Goal: Task Accomplishment & Management: Complete application form

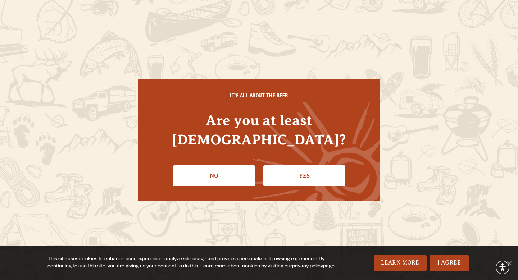
click at [292, 165] on link "Yes" at bounding box center [304, 175] width 82 height 21
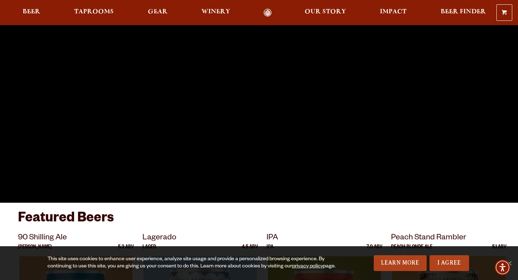
scroll to position [90, 0]
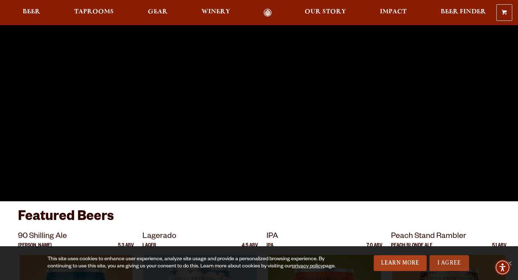
click at [442, 264] on link "I Agree" at bounding box center [449, 263] width 40 height 16
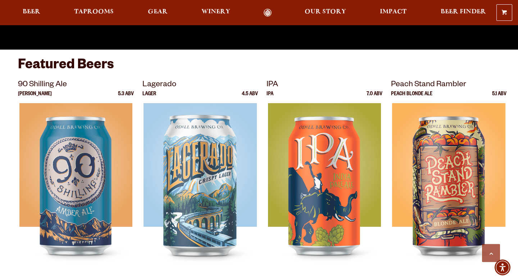
scroll to position [0, 0]
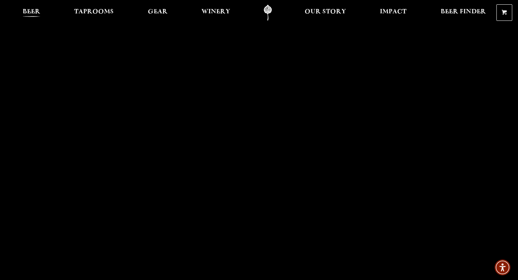
click at [31, 13] on span "Beer" at bounding box center [32, 12] width 18 height 6
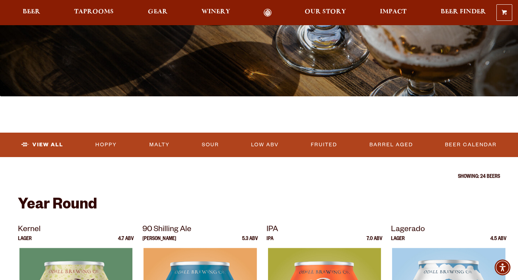
scroll to position [139, 0]
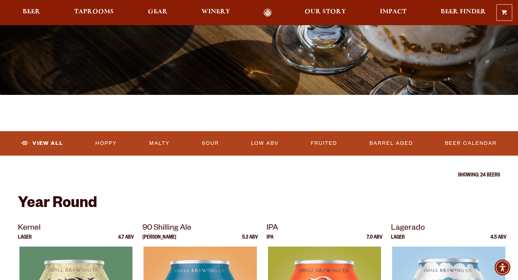
click at [106, 18] on div "0 Shopping Cart No products in the cart. Beer Taprooms Gear Winery Our Story Im…" at bounding box center [259, 12] width 518 height 17
click at [104, 9] on span "Taprooms" at bounding box center [94, 12] width 40 height 6
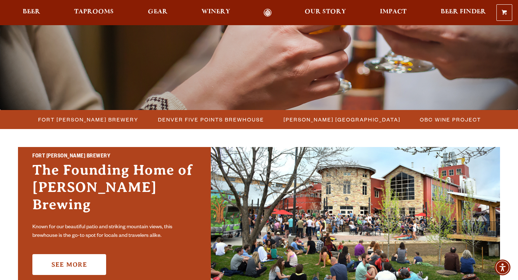
scroll to position [125, 0]
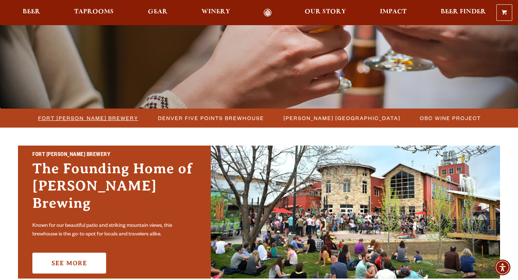
click at [86, 114] on span "Fort [PERSON_NAME] Brewery" at bounding box center [88, 118] width 100 height 10
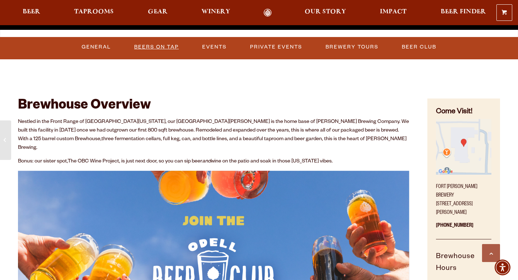
scroll to position [268, 0]
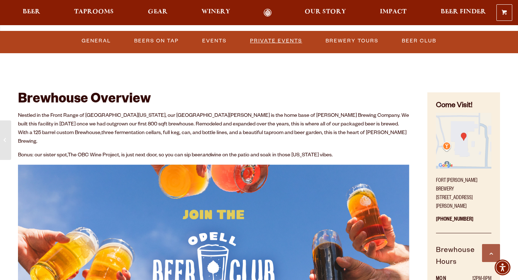
click at [294, 41] on link "Private Events" at bounding box center [276, 41] width 58 height 17
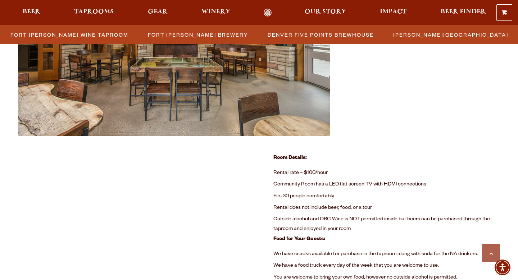
scroll to position [384, 0]
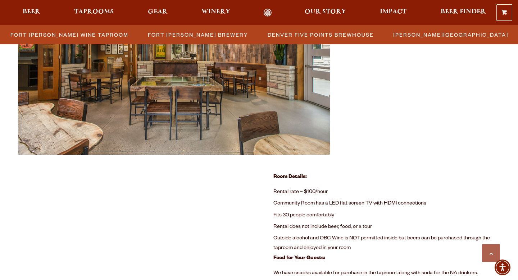
click at [348, 183] on div "Room Details: Rental rate – $100/hour Community Room has a LED flat screen TV w…" at bounding box center [386, 263] width 227 height 180
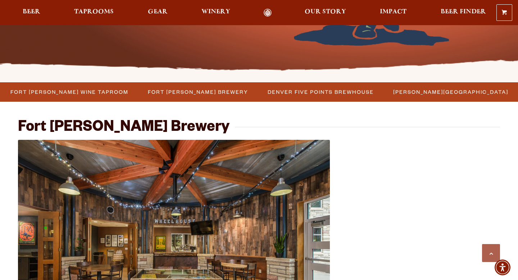
scroll to position [195, 0]
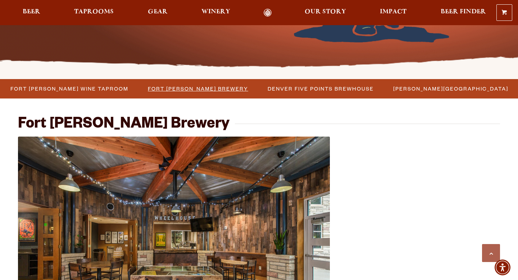
click at [223, 88] on span "Fort [PERSON_NAME] Brewery" at bounding box center [198, 88] width 100 height 10
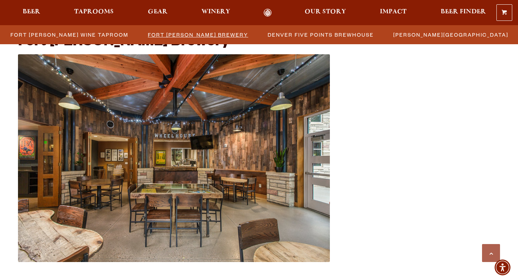
scroll to position [47, 0]
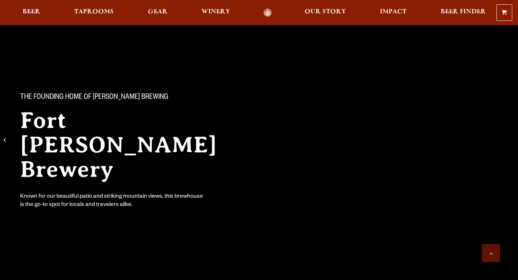
scroll to position [268, 0]
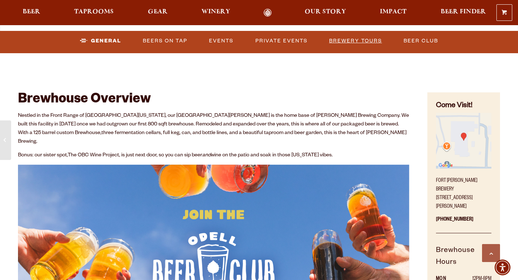
click at [371, 40] on link "Brewery Tours" at bounding box center [355, 41] width 59 height 17
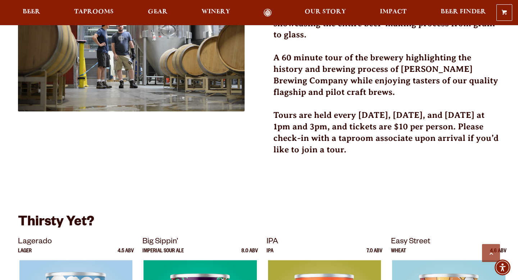
scroll to position [1004, 0]
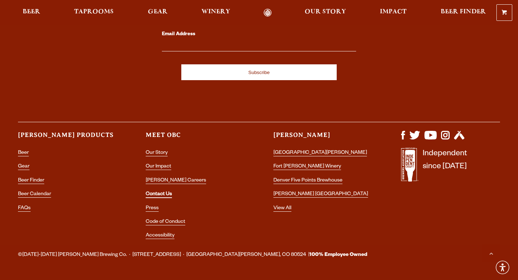
click at [169, 192] on link "Contact Us" at bounding box center [159, 195] width 26 height 6
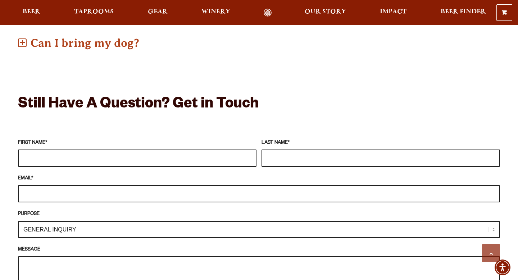
scroll to position [575, 0]
click at [107, 149] on input "FIRST NAME *" at bounding box center [137, 157] width 238 height 17
type input "[PERSON_NAME]"
type input "Barritt"
type input "[PERSON_NAME][EMAIL_ADDRESS][PERSON_NAME][DOMAIN_NAME]"
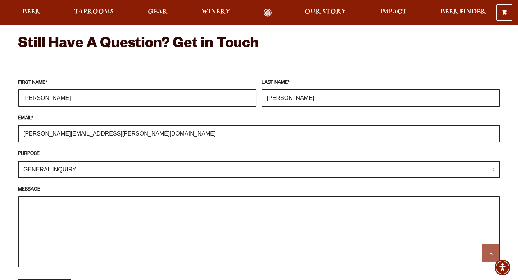
scroll to position [636, 0]
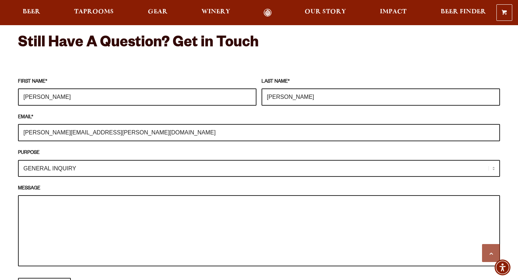
click at [74, 160] on select "GENERAL INQUIRY TAPROOM / BREWERY WINERY BOOK A TOUR MEDIA INQUIRY GEAR SHOP OD…" at bounding box center [259, 168] width 482 height 17
select select "BOOK A TOUR"
click at [55, 198] on textarea "MESSAGE" at bounding box center [259, 230] width 482 height 71
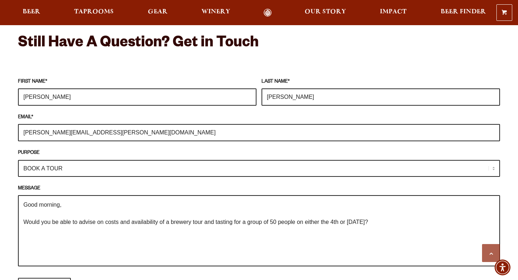
click at [115, 213] on textarea "Good morning, Would you be able to advise on costs and availability of a brewer…" at bounding box center [259, 230] width 482 height 71
click at [398, 213] on textarea "Good morning, Would you be able to advise on the costs and availability of a br…" at bounding box center [259, 230] width 482 height 71
type textarea "Good morning, Would you be able to advise on the costs and availability of a br…"
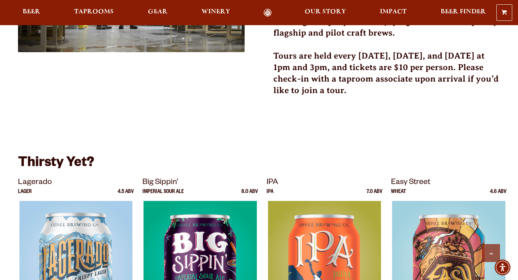
scroll to position [384, 0]
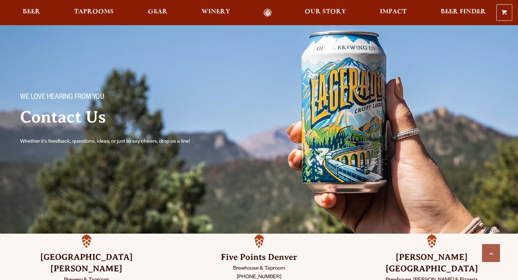
select select "BOOK A TOUR"
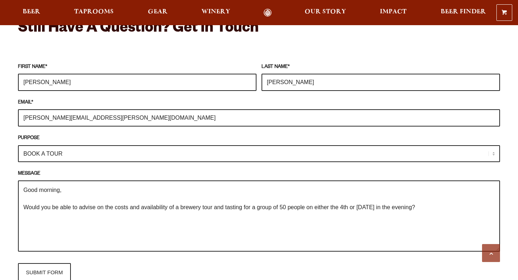
scroll to position [652, 0]
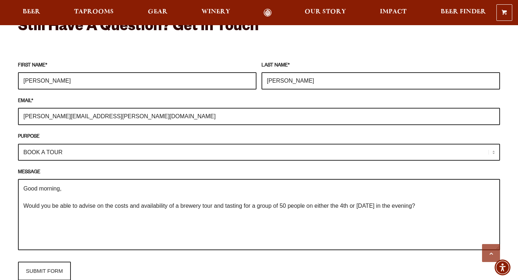
click at [435, 196] on textarea "Good morning, Would you be able to advise on the costs and availability of a br…" at bounding box center [259, 214] width 482 height 71
click at [493, 196] on textarea "Good morning, Would you be able to advise on the costs and availability of a br…" at bounding box center [259, 214] width 482 height 71
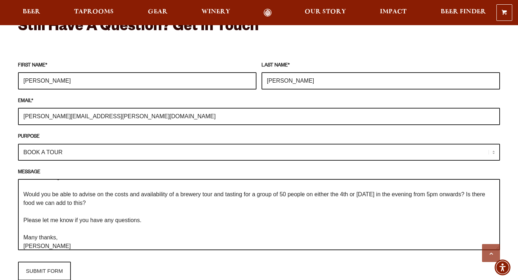
scroll to position [0, 0]
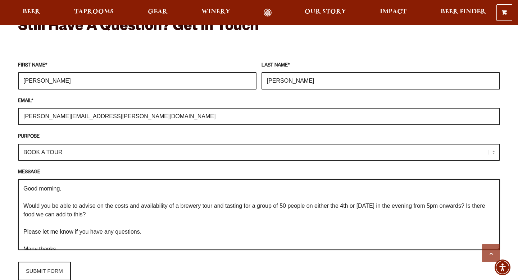
drag, startPoint x: 58, startPoint y: 233, endPoint x: 5, endPoint y: 146, distance: 101.8
click at [5, 146] on div "Frequently Asked Questions What’s Your Shipping & Exchange Policy? Shipping: Ou…" at bounding box center [259, 127] width 518 height 912
type textarea "Good morning, Would you be able to advise on the costs and availability of a br…"
click at [37, 262] on input "SUBMIT FORM" at bounding box center [44, 271] width 53 height 19
type input "Sending"
